Goal: Check status: Check status

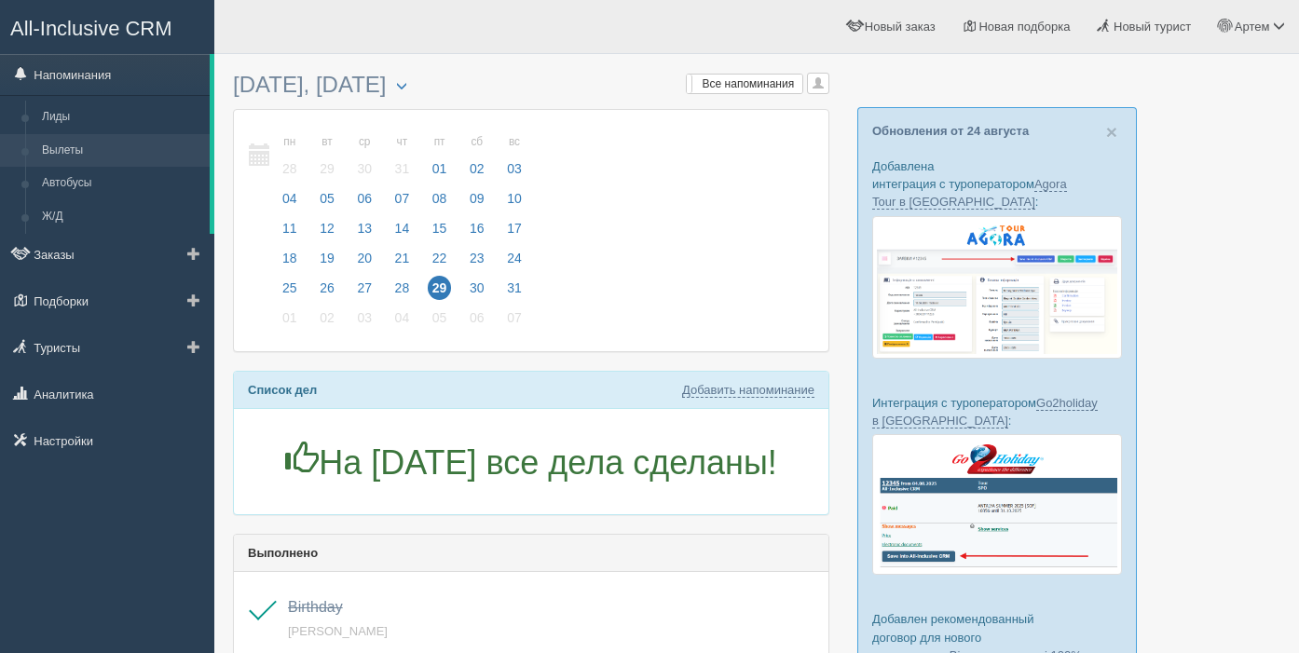
click at [66, 148] on link "Вылеты" at bounding box center [122, 151] width 176 height 34
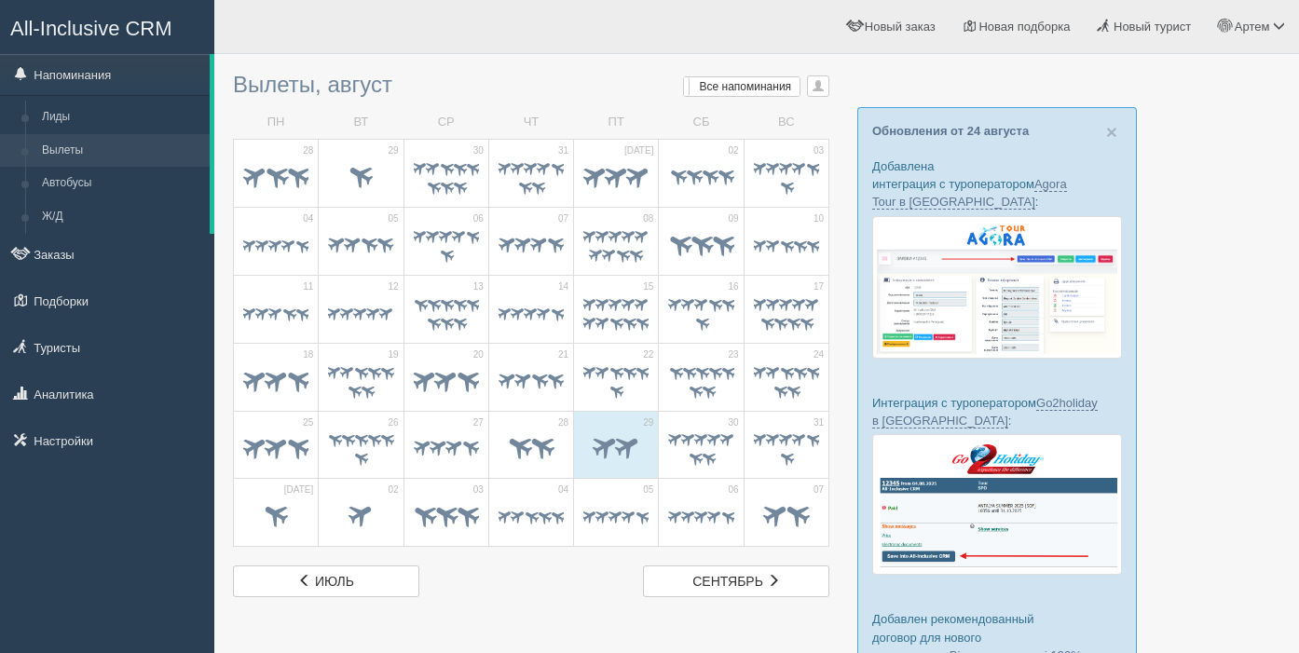
scroll to position [6, 0]
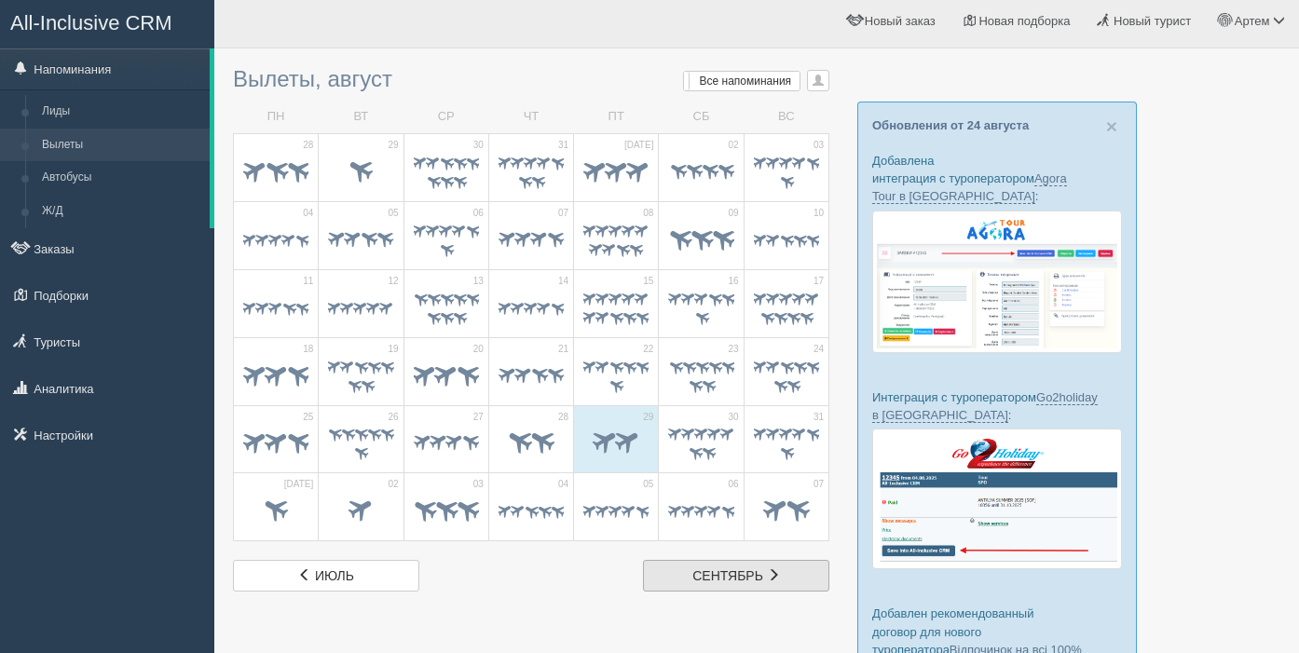
click at [746, 573] on span "сентябрь" at bounding box center [727, 575] width 71 height 15
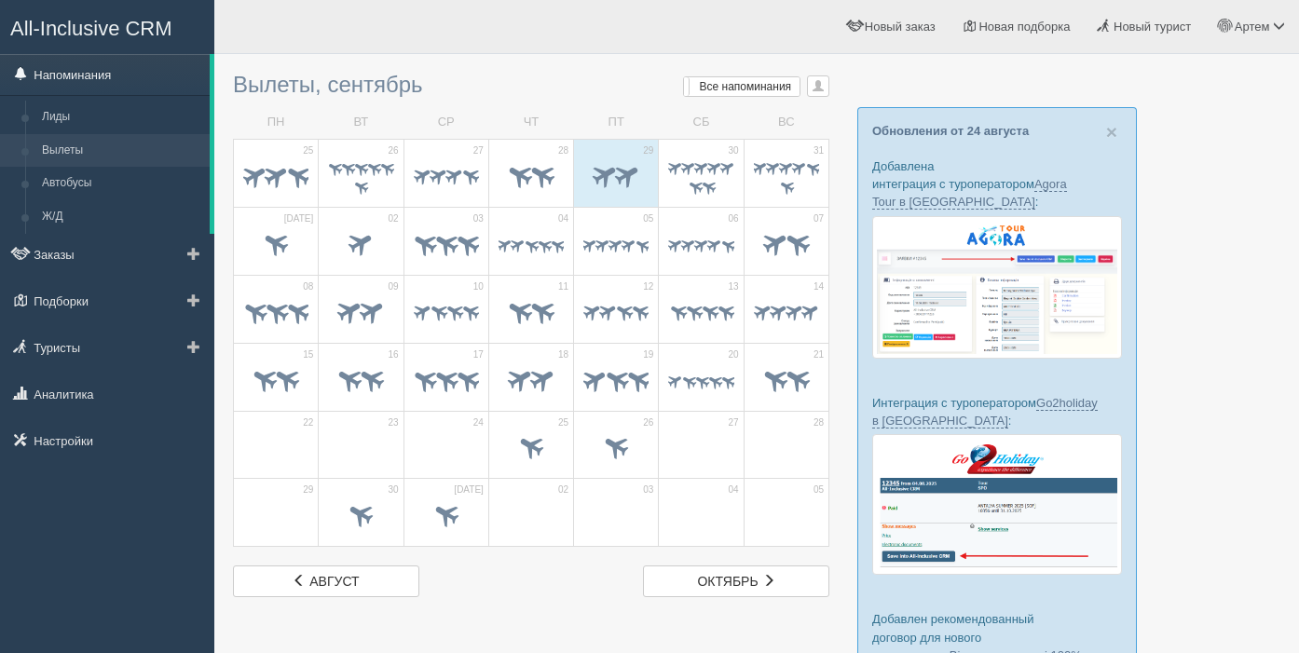
click at [103, 70] on link "Напоминания" at bounding box center [105, 74] width 210 height 41
